Goal: Task Accomplishment & Management: Manage account settings

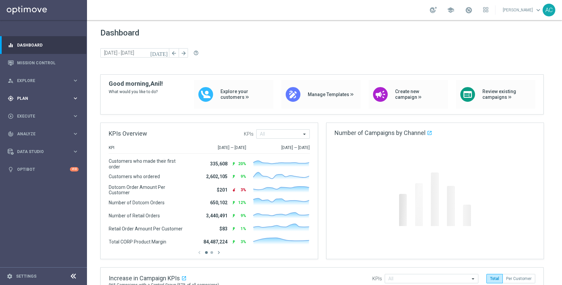
click at [18, 100] on span "Plan" at bounding box center [44, 98] width 55 height 4
click at [25, 111] on link "Target Groups" at bounding box center [43, 111] width 52 height 5
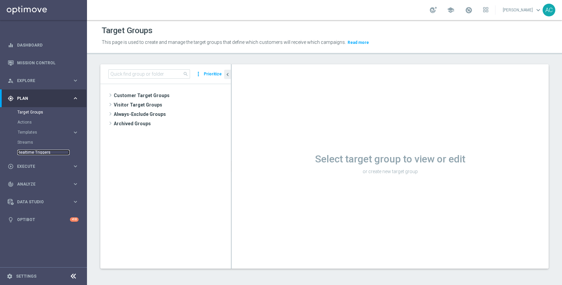
click at [36, 153] on link "Realtime Triggers" at bounding box center [43, 152] width 52 height 5
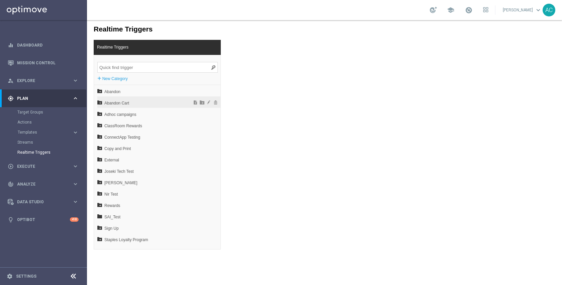
click at [145, 105] on span "Abandon Cart" at bounding box center [141, 102] width 74 height 11
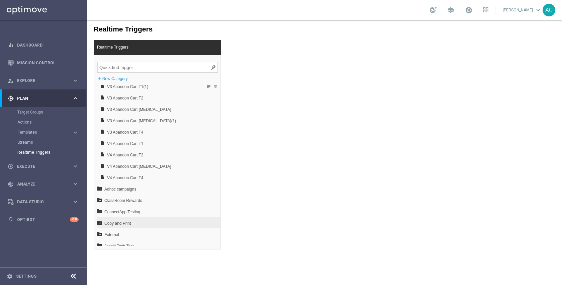
scroll to position [135, 0]
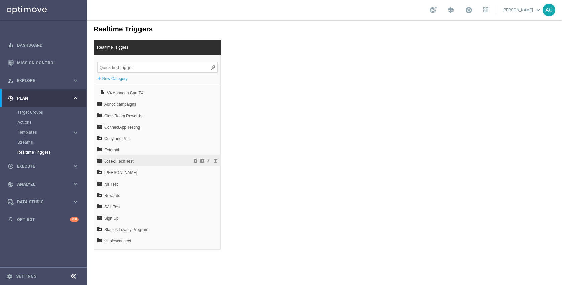
click at [139, 163] on span "Joseki Tech Test" at bounding box center [141, 161] width 74 height 11
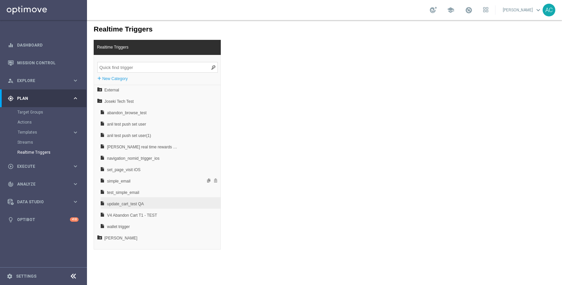
scroll to position [205, 0]
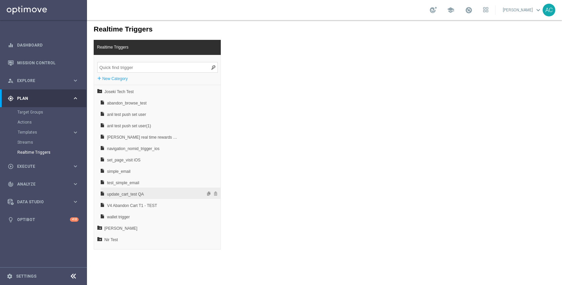
click at [148, 196] on span "update_cart_test QA" at bounding box center [143, 193] width 72 height 11
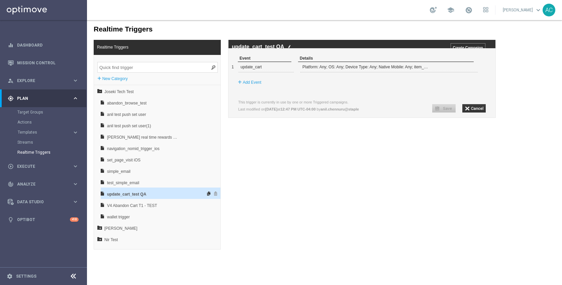
click at [205, 194] on span at bounding box center [208, 193] width 7 height 5
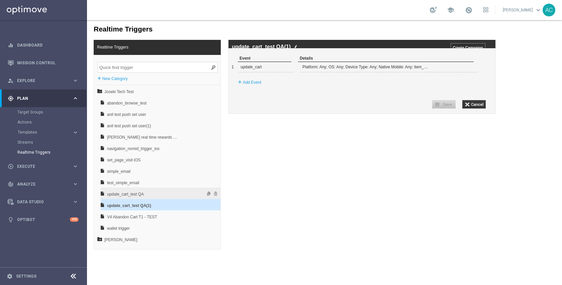
click at [154, 191] on span "update_cart_test QA" at bounding box center [143, 193] width 72 height 11
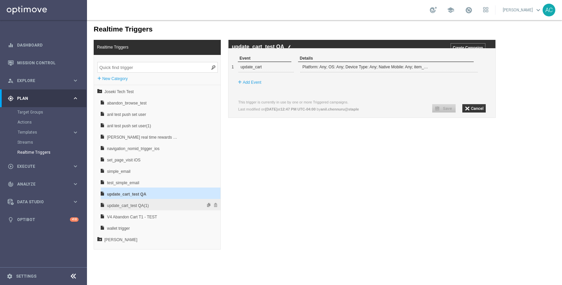
click at [153, 202] on span "update_cart_test QA(1)" at bounding box center [143, 205] width 72 height 11
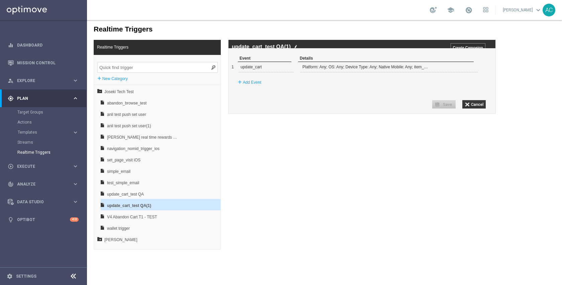
click at [296, 48] on img at bounding box center [295, 46] width 3 height 4
click at [311, 48] on input "update_cart_test QA(1)" at bounding box center [325, 47] width 187 height 6
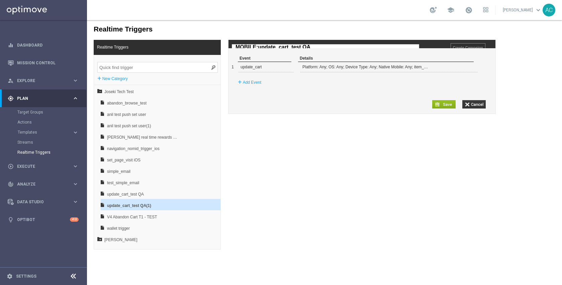
type input "MOBILE: update_cart_test QA"
click at [348, 95] on div "Event Details 1 update_cart + Add Event" at bounding box center [361, 76] width 267 height 42
click at [470, 69] on span at bounding box center [469, 67] width 4 height 4
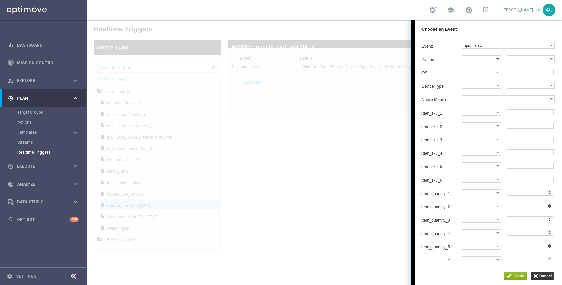
click at [495, 61] on label at bounding box center [479, 59] width 34 height 6
click at [525, 59] on label at bounding box center [528, 59] width 43 height 6
click at [487, 62] on label at bounding box center [479, 59] width 34 height 6
click at [516, 62] on label at bounding box center [528, 59] width 43 height 6
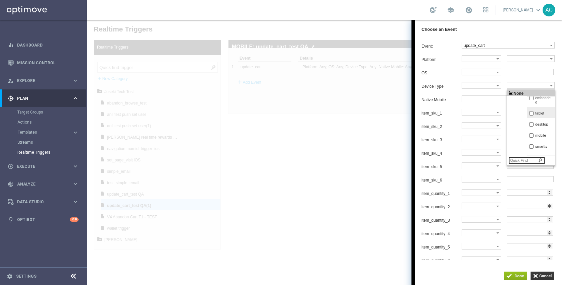
scroll to position [18, 0]
click at [535, 136] on span "mobile" at bounding box center [543, 134] width 16 height 4
click at [529, 136] on input "mobile" at bounding box center [531, 134] width 4 height 4
checkbox input "true"
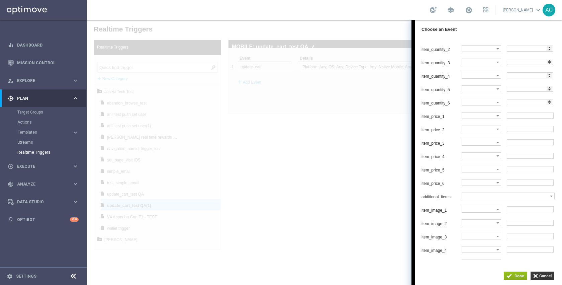
scroll to position [432, 0]
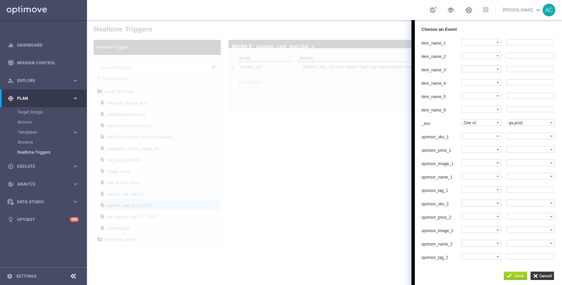
click at [520, 275] on input "button" at bounding box center [515, 275] width 23 height 8
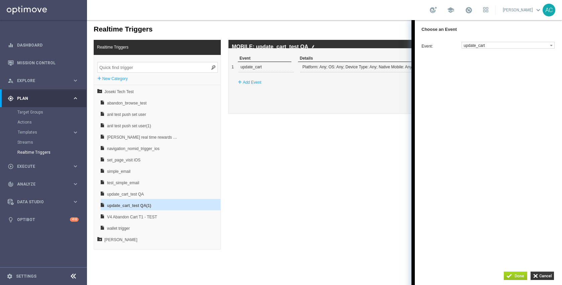
scroll to position [0, 0]
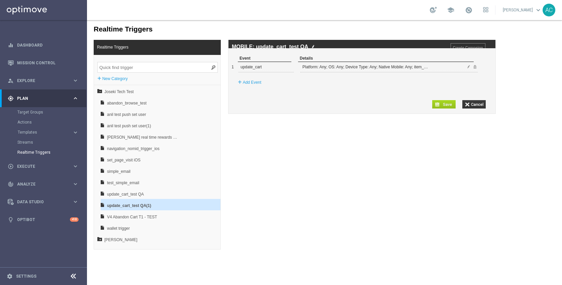
click at [442, 108] on input "button" at bounding box center [443, 104] width 23 height 8
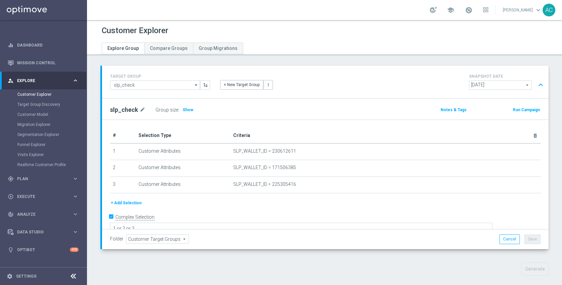
scroll to position [2, 0]
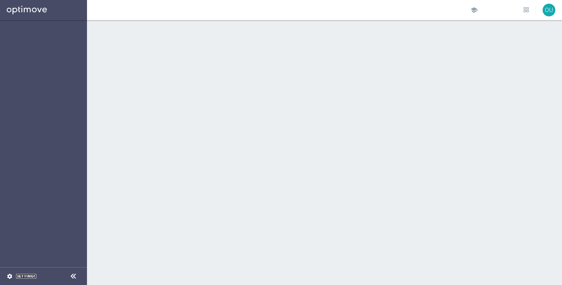
click at [24, 274] on link "Settings" at bounding box center [26, 276] width 20 height 4
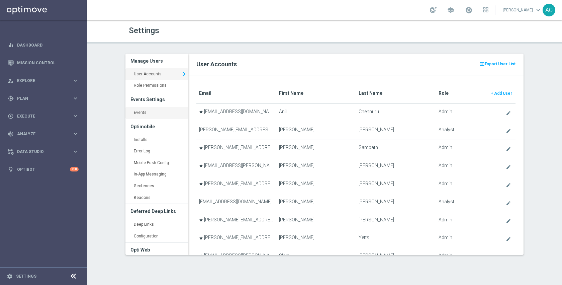
click at [142, 109] on link "Events keyboard_arrow_right" at bounding box center [156, 113] width 63 height 12
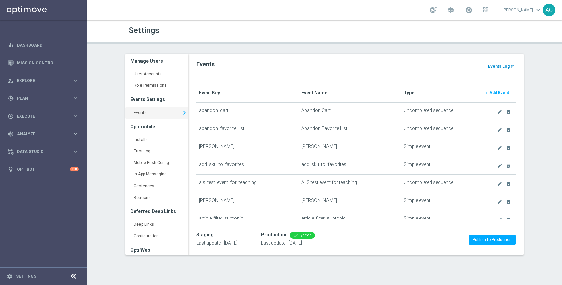
click at [501, 66] on b "Events Log" at bounding box center [499, 66] width 22 height 5
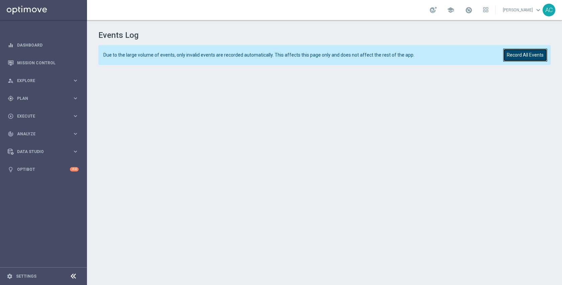
click at [534, 52] on button "Record All Events" at bounding box center [525, 55] width 44 height 13
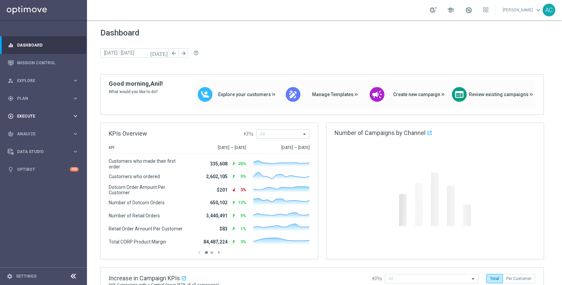
click at [27, 117] on span "Execute" at bounding box center [44, 116] width 55 height 4
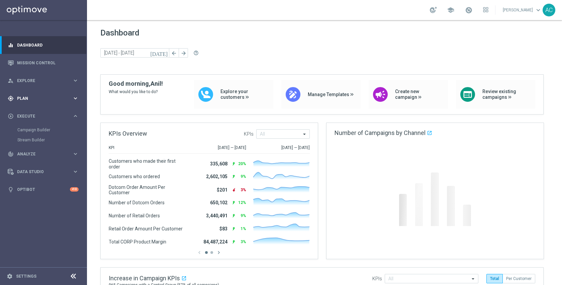
click at [30, 99] on span "Plan" at bounding box center [44, 98] width 55 height 4
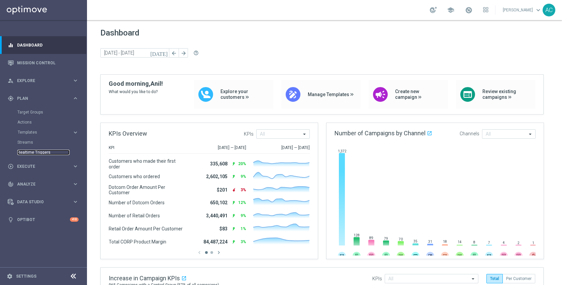
click at [37, 151] on link "Realtime Triggers" at bounding box center [43, 152] width 52 height 5
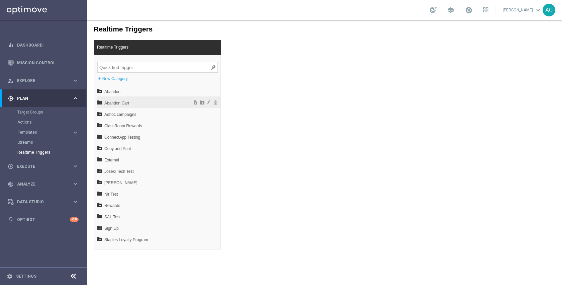
click at [149, 100] on span "Abandon Cart" at bounding box center [141, 102] width 74 height 11
click at [134, 173] on span "Joseki Tech Test" at bounding box center [141, 171] width 74 height 11
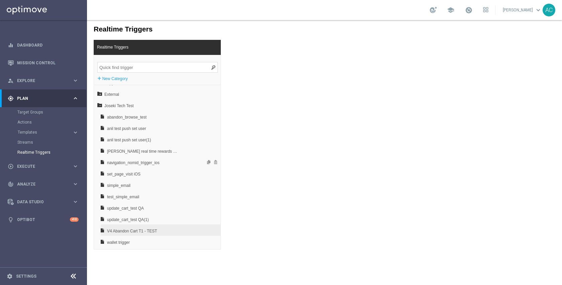
scroll to position [66, 0]
click at [156, 215] on span "update_cart_test QA(1)" at bounding box center [143, 218] width 72 height 11
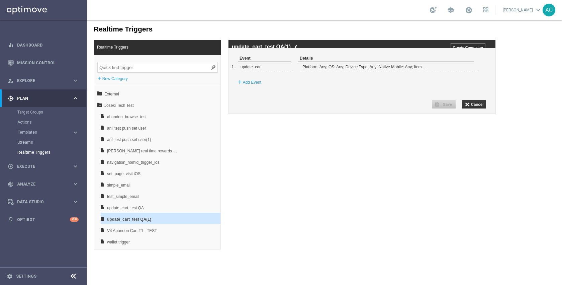
click at [296, 48] on img at bounding box center [295, 46] width 3 height 4
click at [296, 48] on input "update_cart_test QA(1)" at bounding box center [325, 47] width 187 height 6
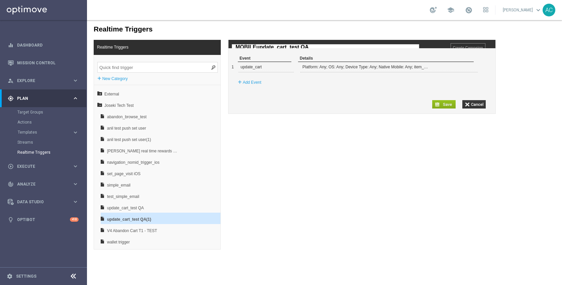
type input "MOBILE:update_cart_test QA"
click at [468, 69] on span at bounding box center [469, 67] width 4 height 4
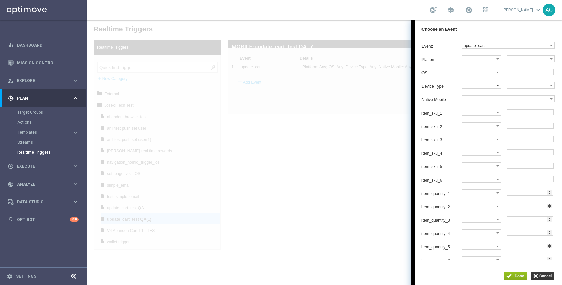
click at [489, 62] on label at bounding box center [479, 59] width 34 height 6
click at [480, 134] on span "One of" at bounding box center [480, 132] width 32 height 4
click at [518, 62] on label at bounding box center [528, 59] width 43 height 6
click at [527, 151] on label "mobile" at bounding box center [540, 153] width 26 height 9
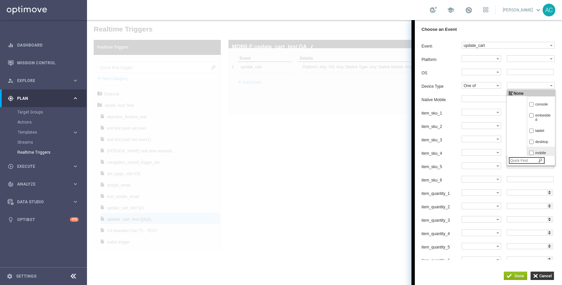
click at [529, 151] on input "mobile" at bounding box center [531, 153] width 4 height 4
checkbox input "true"
click at [518, 274] on input "button" at bounding box center [515, 275] width 23 height 8
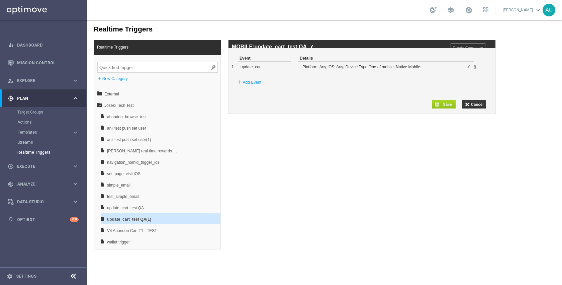
click at [441, 108] on input "button" at bounding box center [443, 104] width 23 height 8
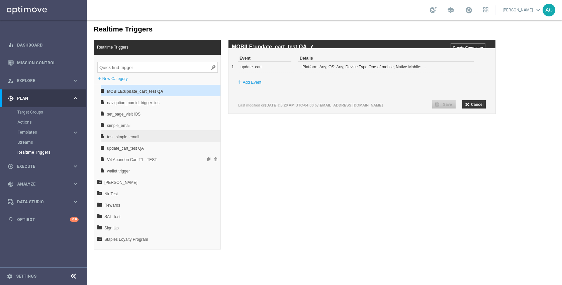
scroll to position [147, 0]
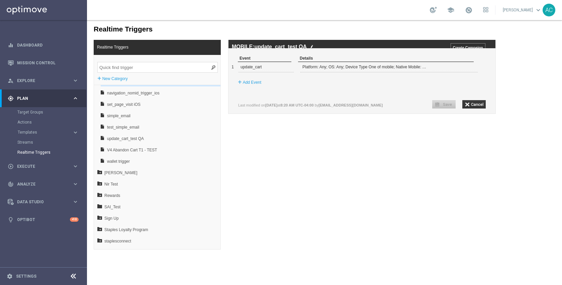
click at [157, 71] on input "search" at bounding box center [157, 67] width 120 height 11
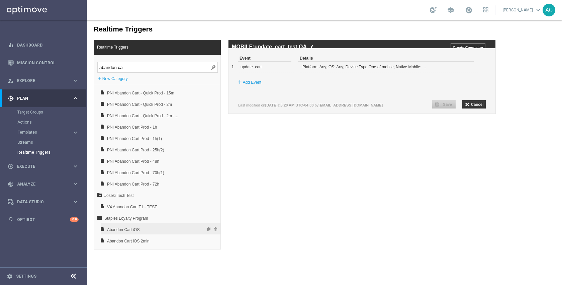
type input "abandon ca"
click at [155, 231] on span "Abandon Cart iOS" at bounding box center [143, 229] width 72 height 11
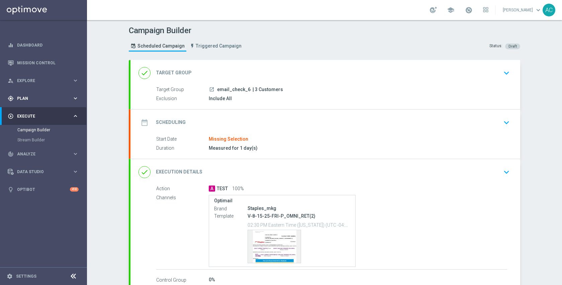
click at [41, 97] on span "Plan" at bounding box center [44, 98] width 55 height 4
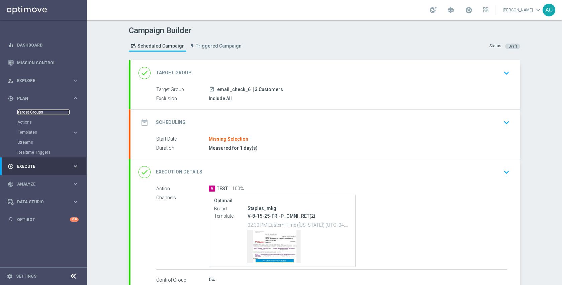
click at [37, 110] on link "Target Groups" at bounding box center [43, 111] width 52 height 5
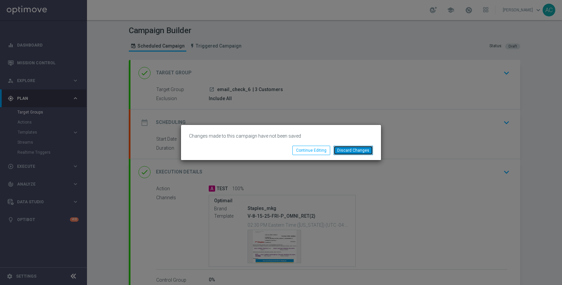
click at [349, 151] on button "Discard Changes" at bounding box center [353, 150] width 39 height 9
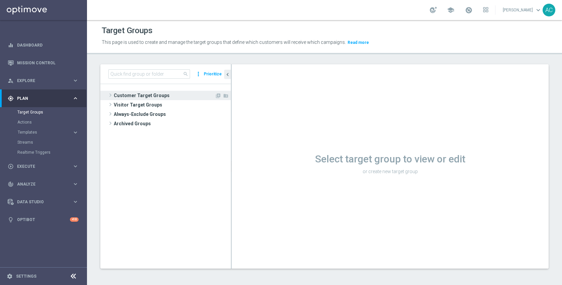
click at [164, 95] on span "Customer Target Groups" at bounding box center [164, 95] width 101 height 9
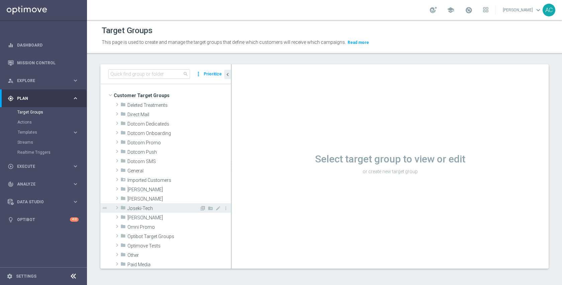
click at [156, 205] on span "Joseki-Tech" at bounding box center [163, 208] width 72 height 6
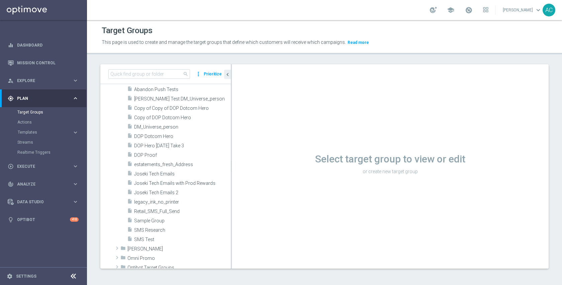
scroll to position [183, 0]
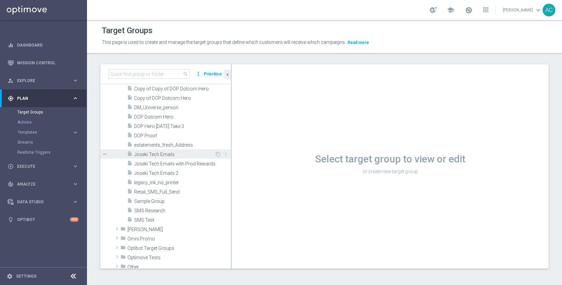
click at [171, 157] on span "Joseki Tech Emails" at bounding box center [174, 155] width 81 height 6
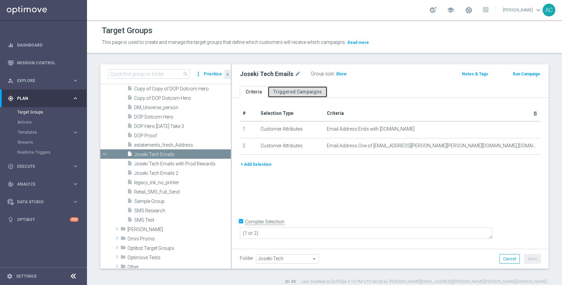
click at [314, 87] on link "Triggered Campaigns" at bounding box center [298, 92] width 60 height 12
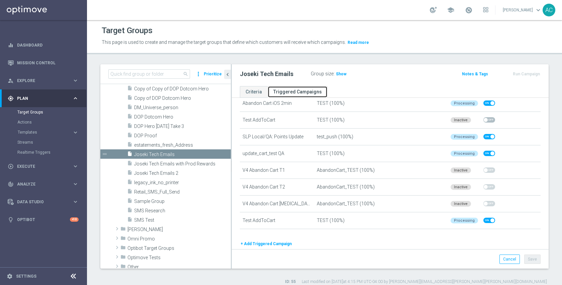
scroll to position [418, 0]
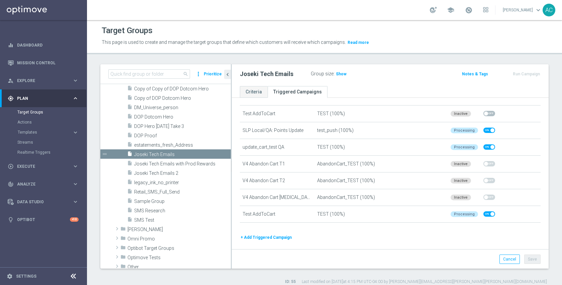
click at [286, 239] on button "+ Add Triggered Campaign" at bounding box center [266, 237] width 53 height 7
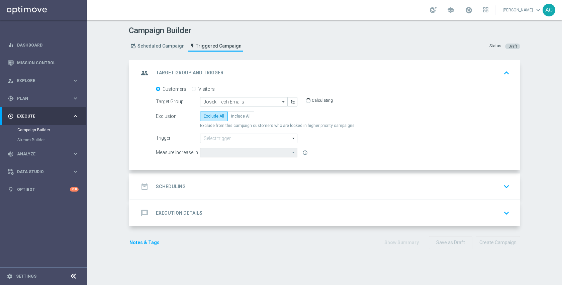
type input "Total Mid Shipment Dotcom Transaction Amount"
click at [241, 118] on span "Include All" at bounding box center [240, 116] width 19 height 5
click at [236, 118] on input "Include All" at bounding box center [233, 117] width 4 height 4
radio input "true"
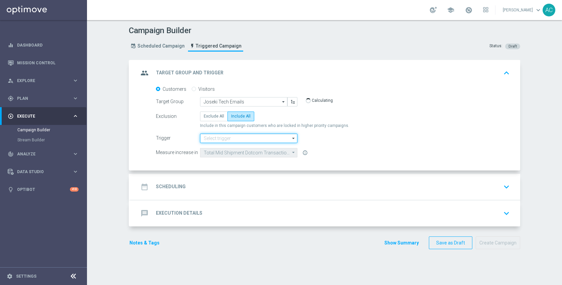
click at [244, 140] on input at bounding box center [248, 137] width 97 height 9
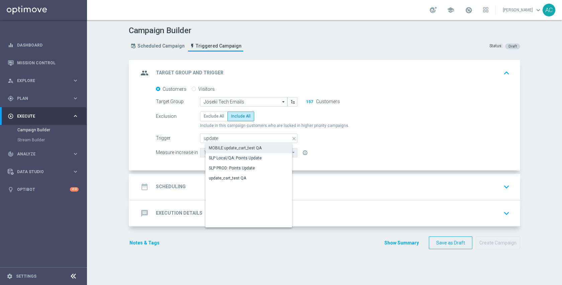
click at [247, 148] on div "MOBILE:update_cart_test QA" at bounding box center [235, 148] width 53 height 6
type input "MOBILE:update_cart_test QA"
click at [246, 191] on div "date_range Scheduling keyboard_arrow_down" at bounding box center [326, 186] width 374 height 13
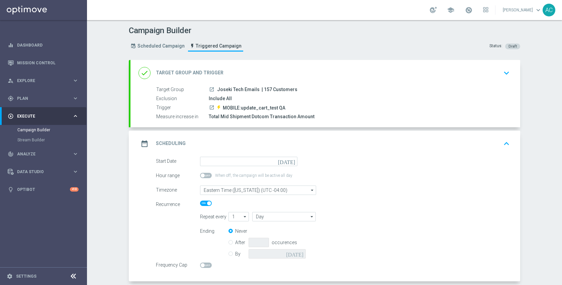
click at [289, 162] on icon "today" at bounding box center [288, 160] width 20 height 7
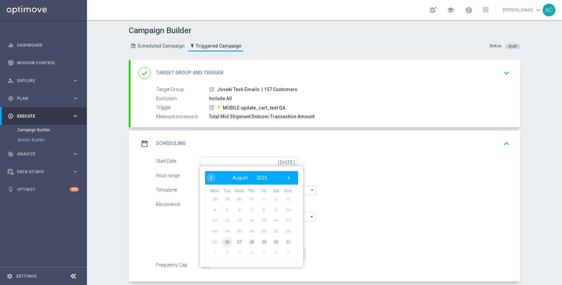
drag, startPoint x: 223, startPoint y: 244, endPoint x: 244, endPoint y: 240, distance: 21.1
click at [224, 244] on span "26" at bounding box center [227, 241] width 11 height 11
type input "26 Aug 2025"
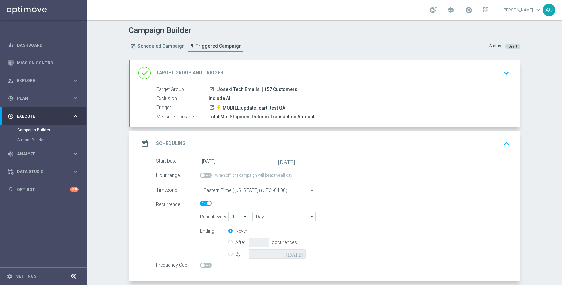
click at [462, 203] on div "Recurrence" at bounding box center [333, 203] width 364 height 7
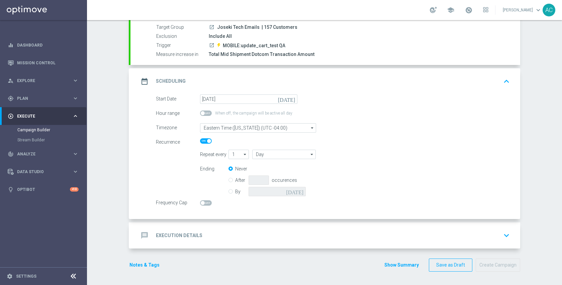
click at [257, 233] on div "message Execution Details keyboard_arrow_down" at bounding box center [326, 235] width 374 height 13
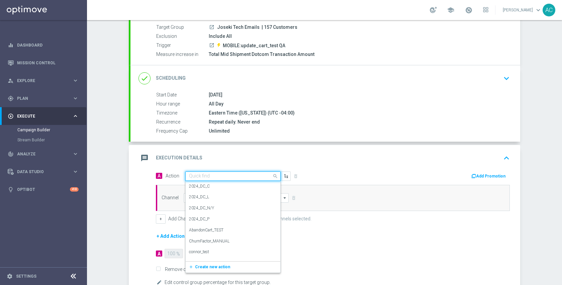
click at [232, 176] on input "text" at bounding box center [226, 176] width 75 height 6
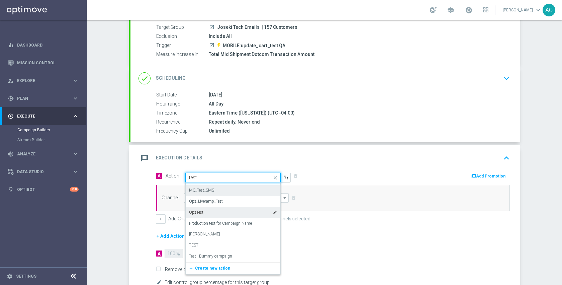
scroll to position [141, 0]
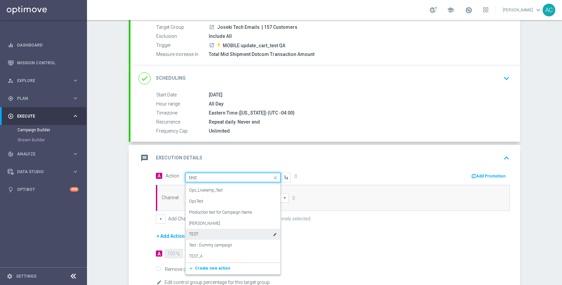
click at [220, 229] on div "TEST edit" at bounding box center [233, 233] width 88 height 11
type input "test"
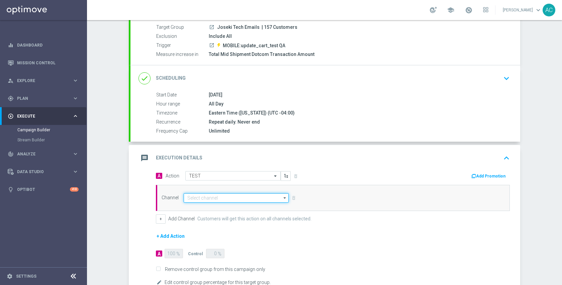
click at [226, 198] on input at bounding box center [236, 197] width 105 height 9
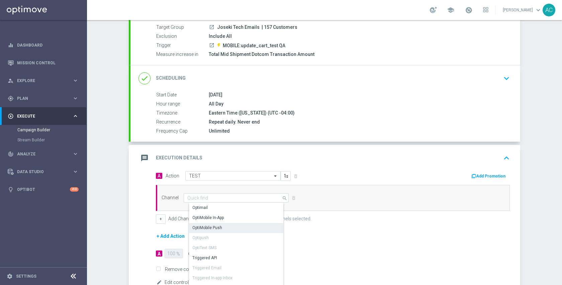
click at [223, 226] on div "OptiMobile Push" at bounding box center [239, 227] width 100 height 9
type input "OptiMobile Push"
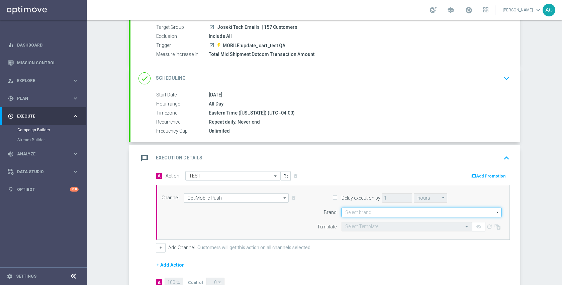
click at [364, 210] on input at bounding box center [422, 211] width 160 height 9
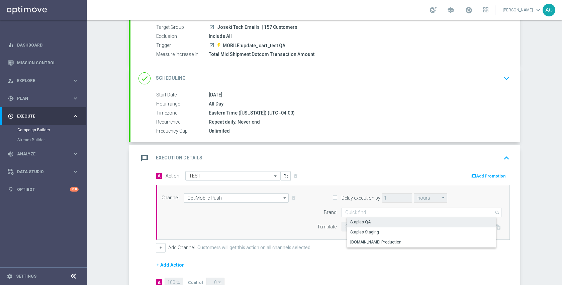
click at [364, 219] on div "Staples QA" at bounding box center [360, 222] width 20 height 6
type input "Staples QA"
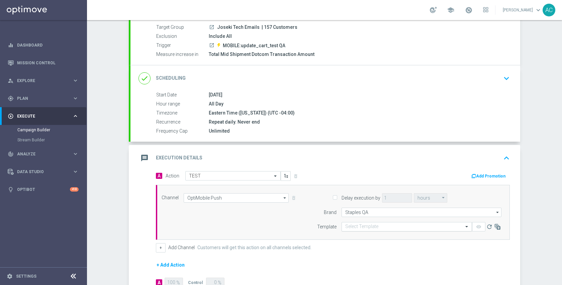
click at [364, 228] on input "text" at bounding box center [400, 227] width 110 height 6
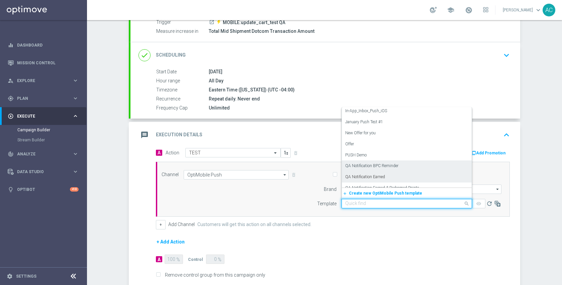
scroll to position [45, 0]
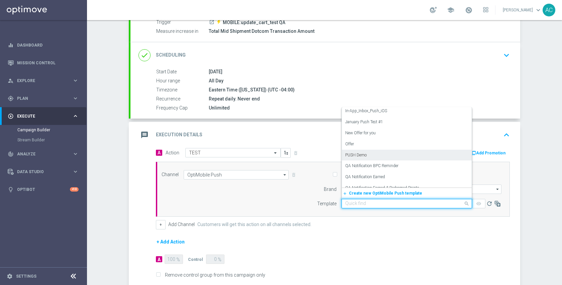
click at [371, 154] on div "PUSH Demo" at bounding box center [406, 155] width 123 height 11
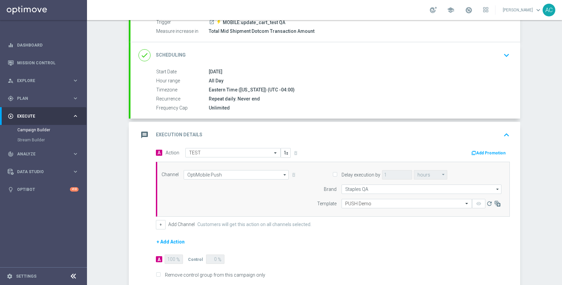
click at [310, 231] on form "A Action Select action TEST delete_forever Add Promotion Channel OptiMobile Pus…" at bounding box center [333, 220] width 354 height 144
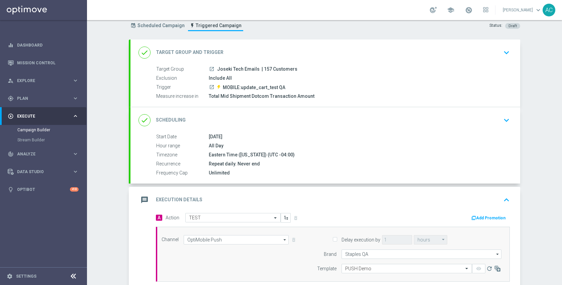
scroll to position [0, 0]
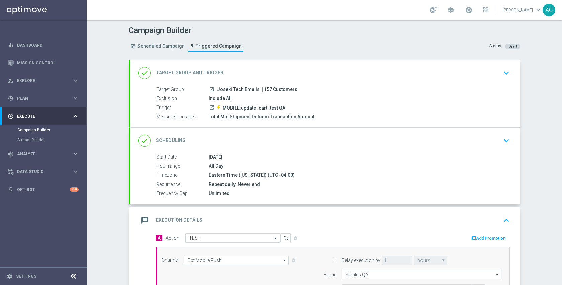
click at [209, 90] on icon "launch" at bounding box center [211, 89] width 5 height 5
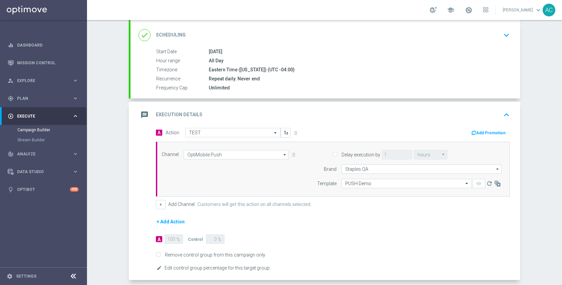
scroll to position [137, 0]
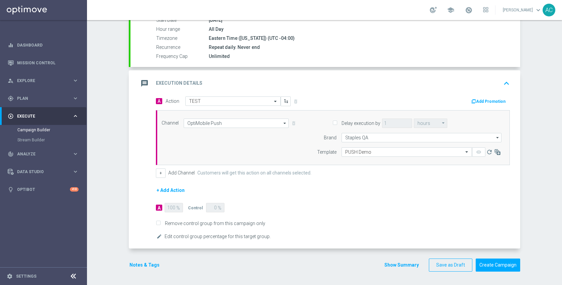
click at [242, 221] on label "Remove control group from this campaign only" at bounding box center [214, 223] width 103 height 6
click at [160, 221] on input "Remove control group from this campaign only" at bounding box center [158, 223] width 4 height 4
checkbox input "true"
click at [499, 263] on button "Create Campaign" at bounding box center [498, 264] width 44 height 13
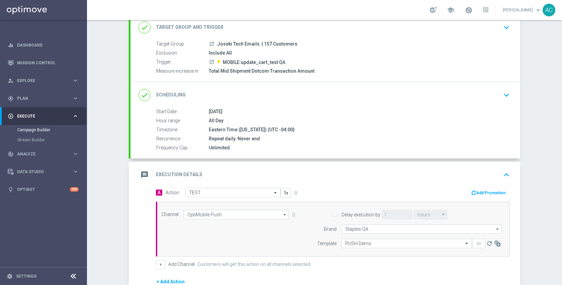
scroll to position [0, 0]
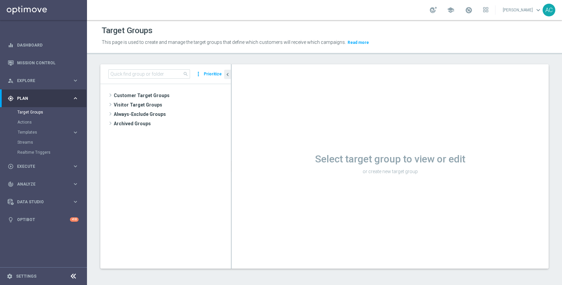
click at [210, 75] on button "Prioritize" at bounding box center [213, 74] width 20 height 9
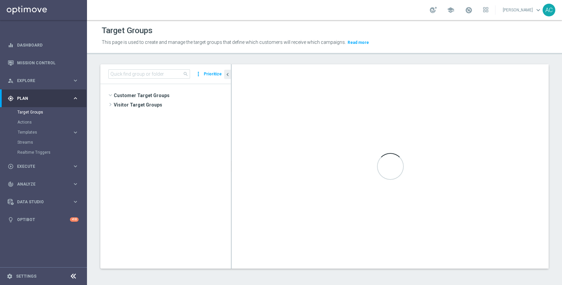
scroll to position [134, 0]
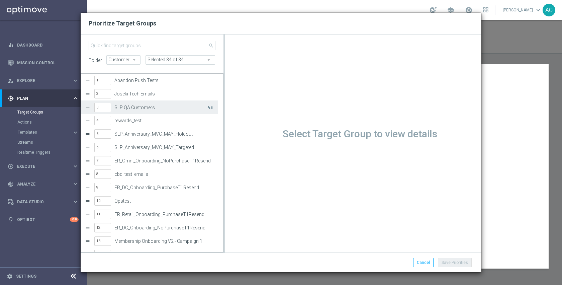
click at [159, 78] on label "Abandon Push Tests" at bounding box center [163, 81] width 98 height 6
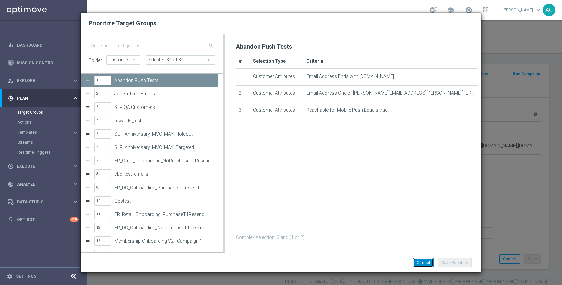
click at [427, 265] on button "Cancel" at bounding box center [423, 262] width 20 height 9
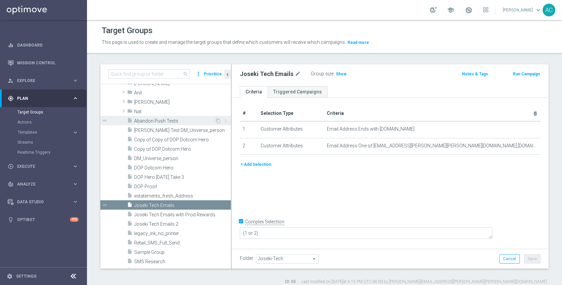
click at [171, 118] on span "Abandon Push Tests" at bounding box center [174, 121] width 81 height 6
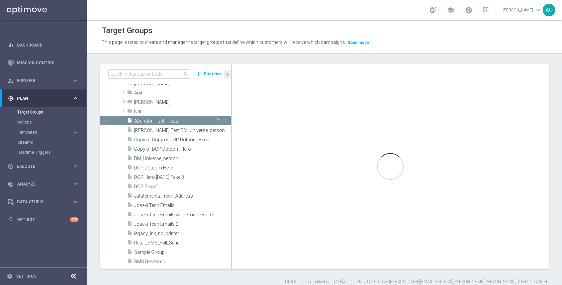
scroll to position [56, 0]
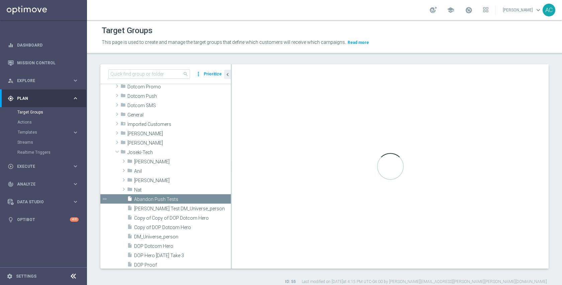
type textarea "3 and (1 or 2)"
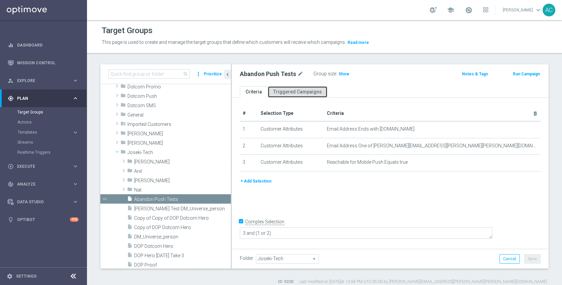
click at [311, 94] on link "Triggered Campaigns" at bounding box center [298, 92] width 60 height 12
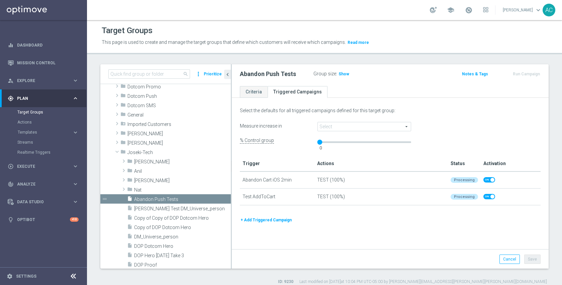
click at [284, 222] on button "+ Add Triggered Campaign" at bounding box center [266, 219] width 53 height 7
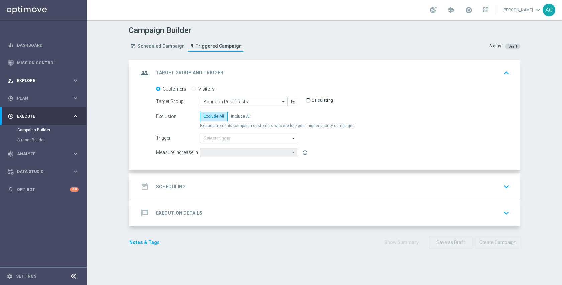
type input "Total Mid Shipment Dotcom Transaction Amount"
click at [237, 116] on span "Include All" at bounding box center [240, 116] width 19 height 5
click at [236, 116] on input "Include All" at bounding box center [233, 117] width 4 height 4
radio input "true"
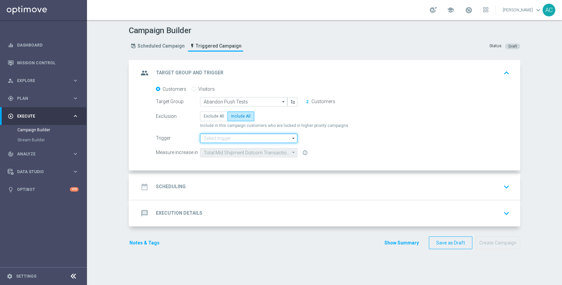
click at [239, 141] on input at bounding box center [248, 137] width 97 height 9
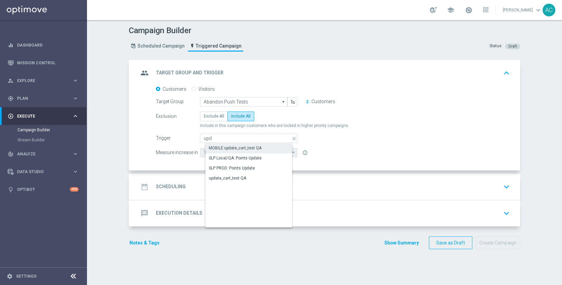
click at [250, 148] on div "MOBILE:update_cart_test QA" at bounding box center [235, 148] width 53 height 6
type input "MOBILE:update_cart_test QA"
click at [256, 195] on div "date_range Scheduling keyboard_arrow_down" at bounding box center [325, 187] width 390 height 26
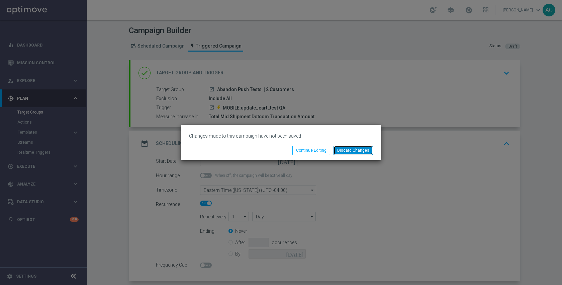
click at [345, 149] on button "Discard Changes" at bounding box center [353, 150] width 39 height 9
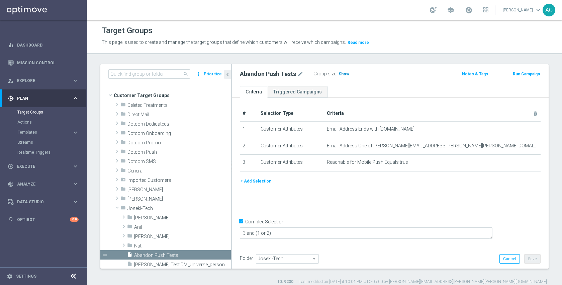
click at [344, 72] on span "Show" at bounding box center [344, 74] width 11 height 5
click at [339, 74] on span "2" at bounding box center [341, 75] width 4 height 6
click at [381, 183] on div "+ Add Selection" at bounding box center [390, 180] width 311 height 7
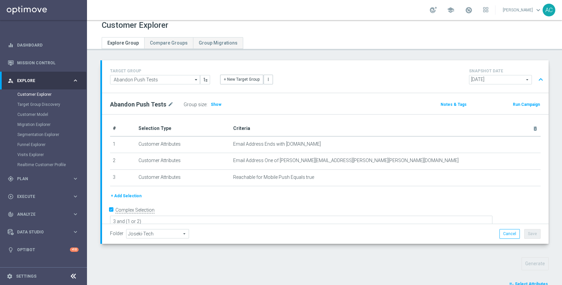
scroll to position [43, 0]
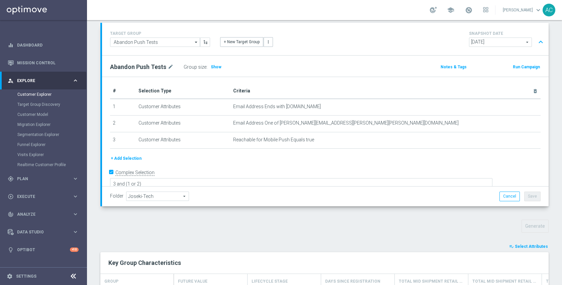
click at [530, 243] on button "playlist_add_check Select Attributes" at bounding box center [529, 246] width 40 height 7
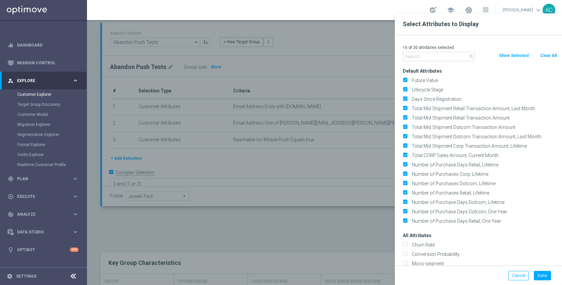
drag, startPoint x: 547, startPoint y: 56, endPoint x: 526, endPoint y: 55, distance: 21.8
click at [547, 56] on button "Clear All" at bounding box center [549, 55] width 18 height 7
checkbox input "false"
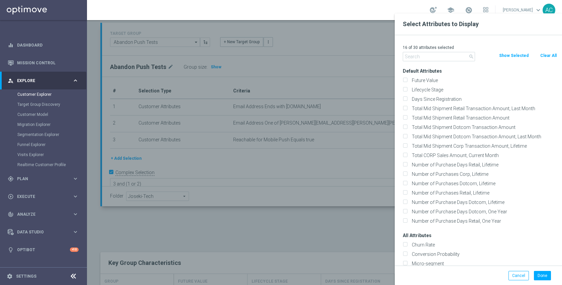
checkbox input "false"
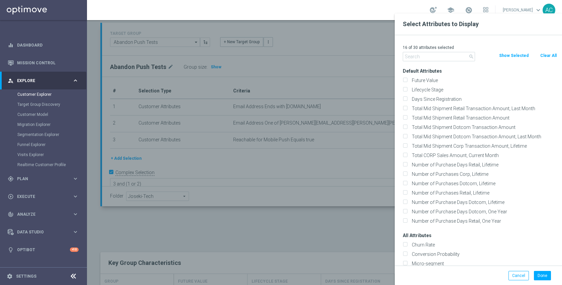
checkbox input "false"
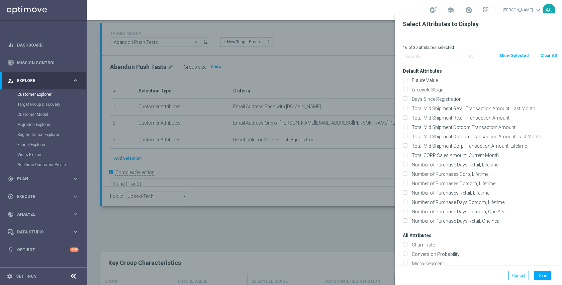
checkbox input "false"
click at [435, 56] on input "text" at bounding box center [439, 56] width 72 height 9
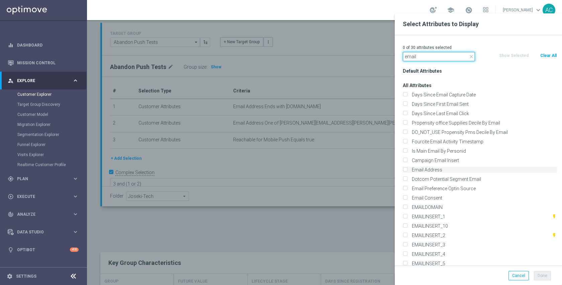
type input "email"
click at [433, 171] on label "Email Address" at bounding box center [483, 170] width 148 height 6
click at [407, 171] on input "Email Address" at bounding box center [405, 170] width 4 height 4
checkbox input "true"
click at [537, 274] on button "Done" at bounding box center [542, 275] width 17 height 9
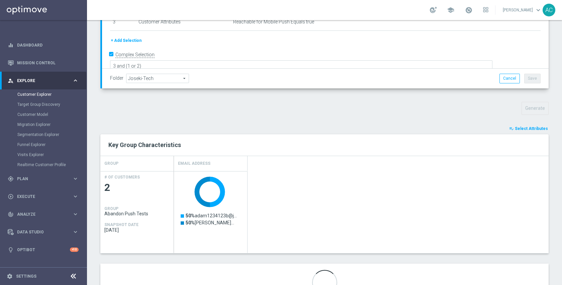
scroll to position [9, 0]
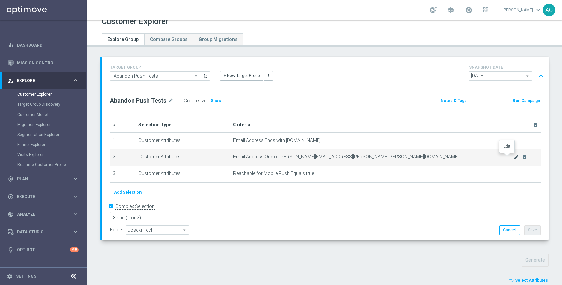
click at [514, 157] on icon "mode_edit" at bounding box center [516, 156] width 5 height 5
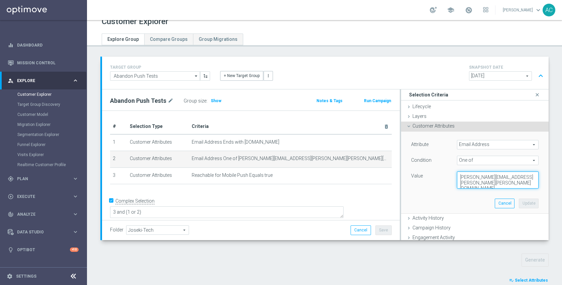
click at [520, 175] on textarea "[PERSON_NAME][EMAIL_ADDRESS][PERSON_NAME][PERSON_NAME][DOMAIN_NAME]" at bounding box center [498, 179] width 82 height 17
click at [495, 201] on button "Cancel" at bounding box center [505, 202] width 20 height 9
